Goal: Ask a question

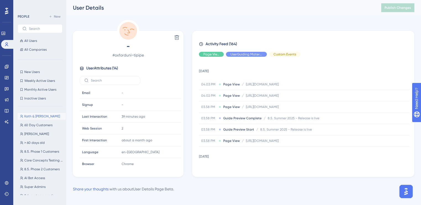
scroll to position [84, 0]
click at [38, 119] on button "Kath & [PERSON_NAME] & [PERSON_NAME]" at bounding box center [42, 116] width 48 height 7
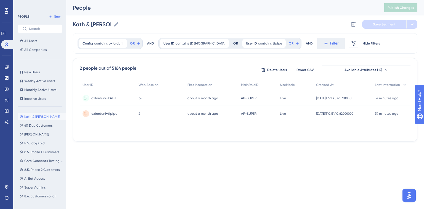
click at [185, 110] on div "about a month ago [DATE] 15:45" at bounding box center [212, 113] width 54 height 15
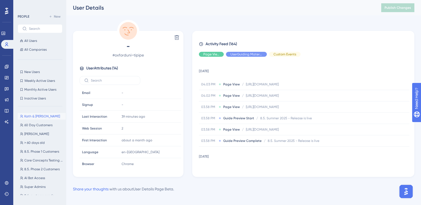
click at [410, 193] on img "Open AI Assistant Launcher" at bounding box center [406, 192] width 10 height 10
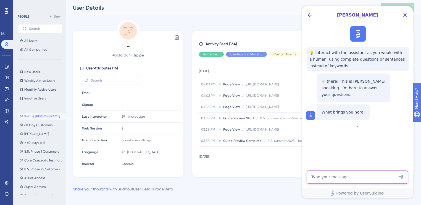
click at [331, 178] on textarea "AI Assistant Text Input" at bounding box center [357, 177] width 102 height 13
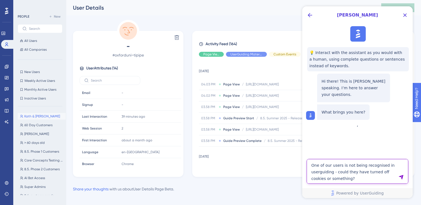
type textarea "One of our users is not being recognised in userguiding - could they have turne…"
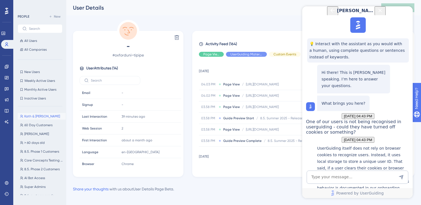
scroll to position [113, 0]
